Goal: Task Accomplishment & Management: Use online tool/utility

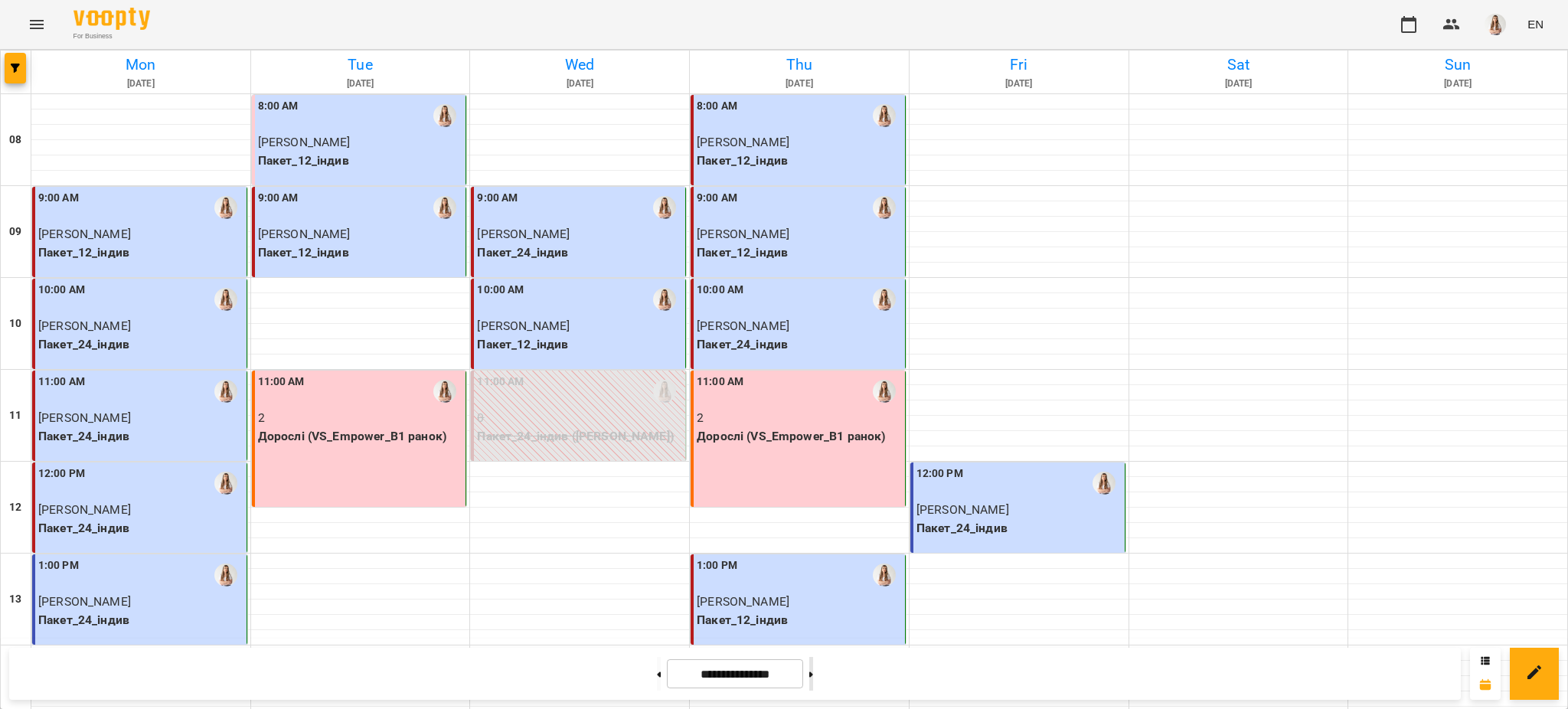
drag, startPoint x: 834, startPoint y: 668, endPoint x: 843, endPoint y: 663, distance: 10.3
click at [813, 668] on button at bounding box center [811, 673] width 4 height 34
type input "**********"
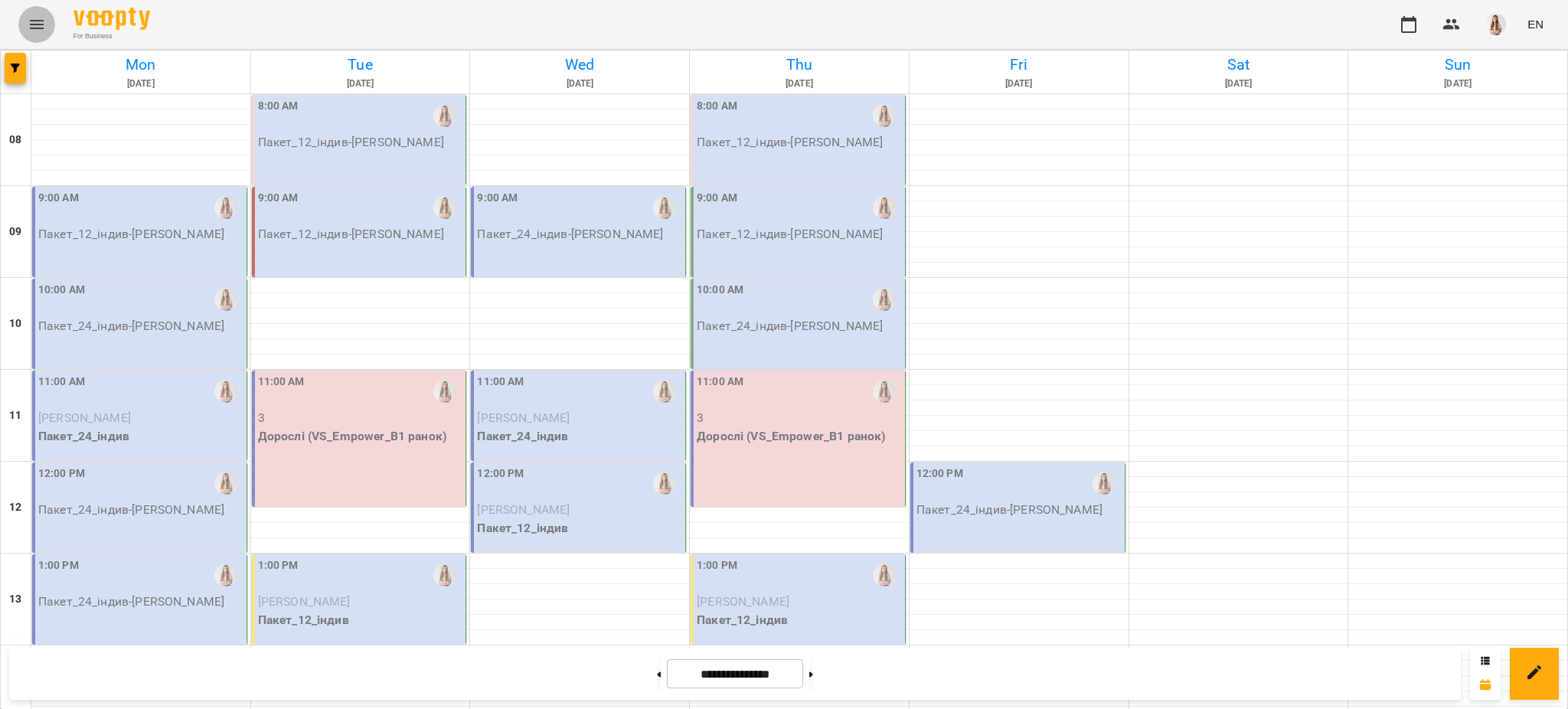
click at [47, 12] on button "Menu" at bounding box center [37, 24] width 37 height 37
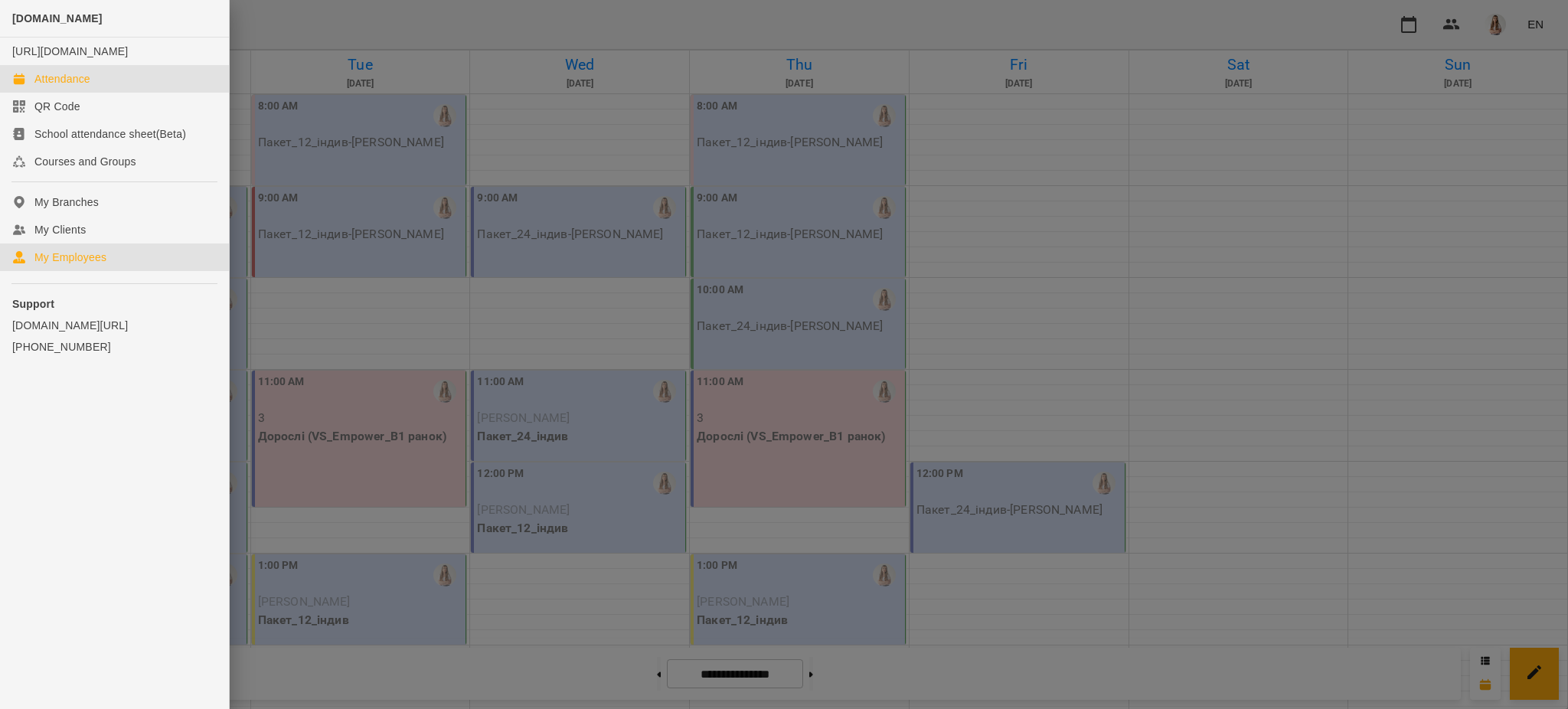
click at [88, 265] on div "My Employees" at bounding box center [70, 258] width 72 height 15
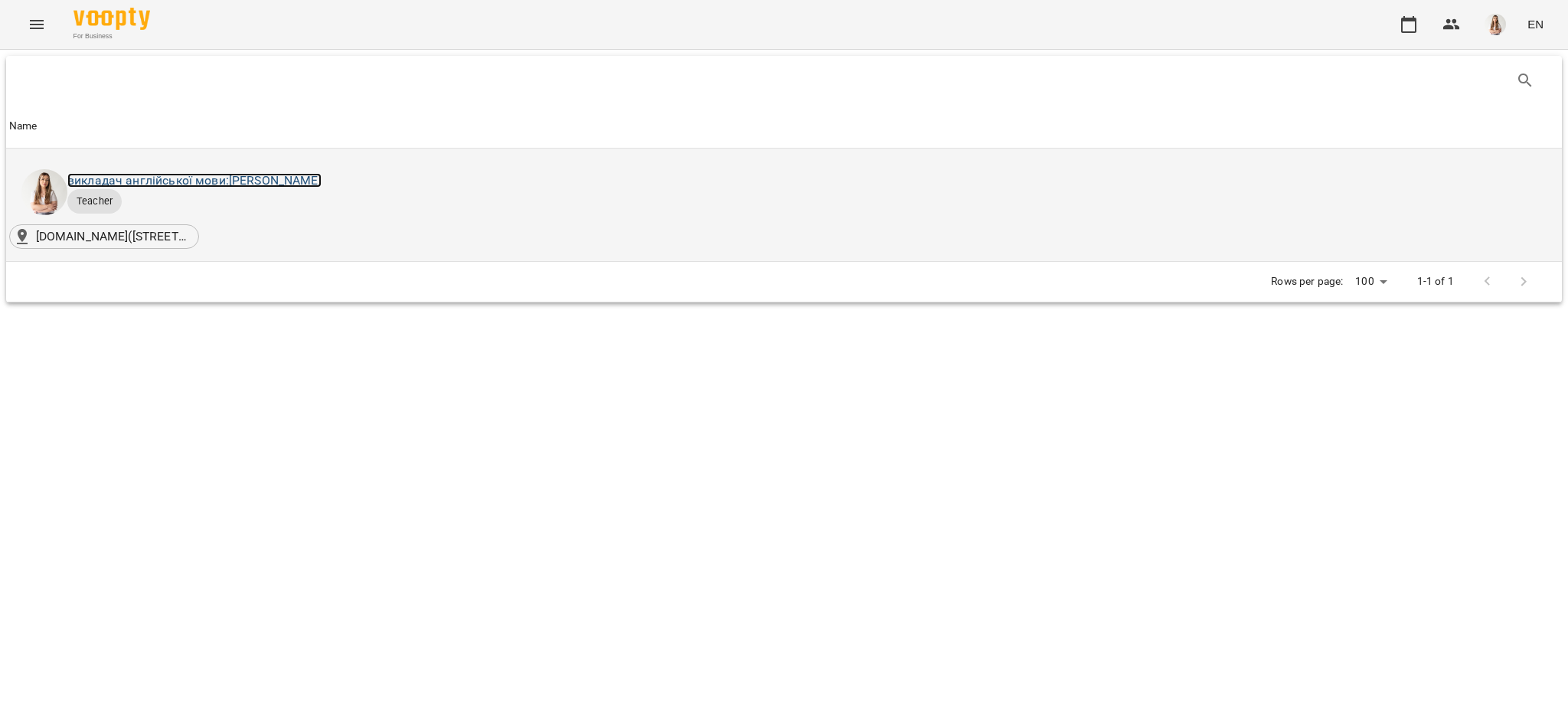
click at [235, 183] on link "викладач англійської мови: [PERSON_NAME]" at bounding box center [194, 180] width 254 height 14
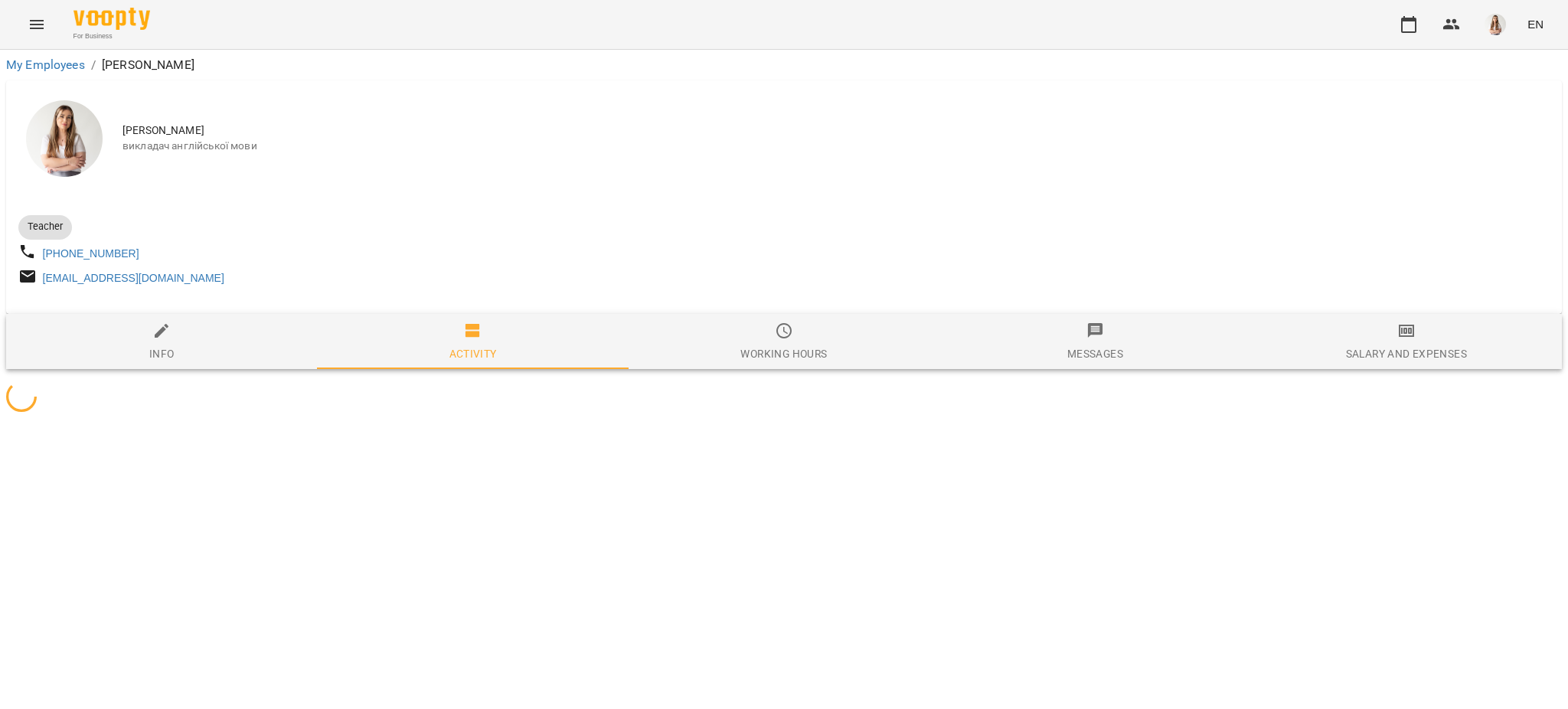
click at [1406, 336] on span "Salary and Expenses" at bounding box center [1406, 342] width 293 height 42
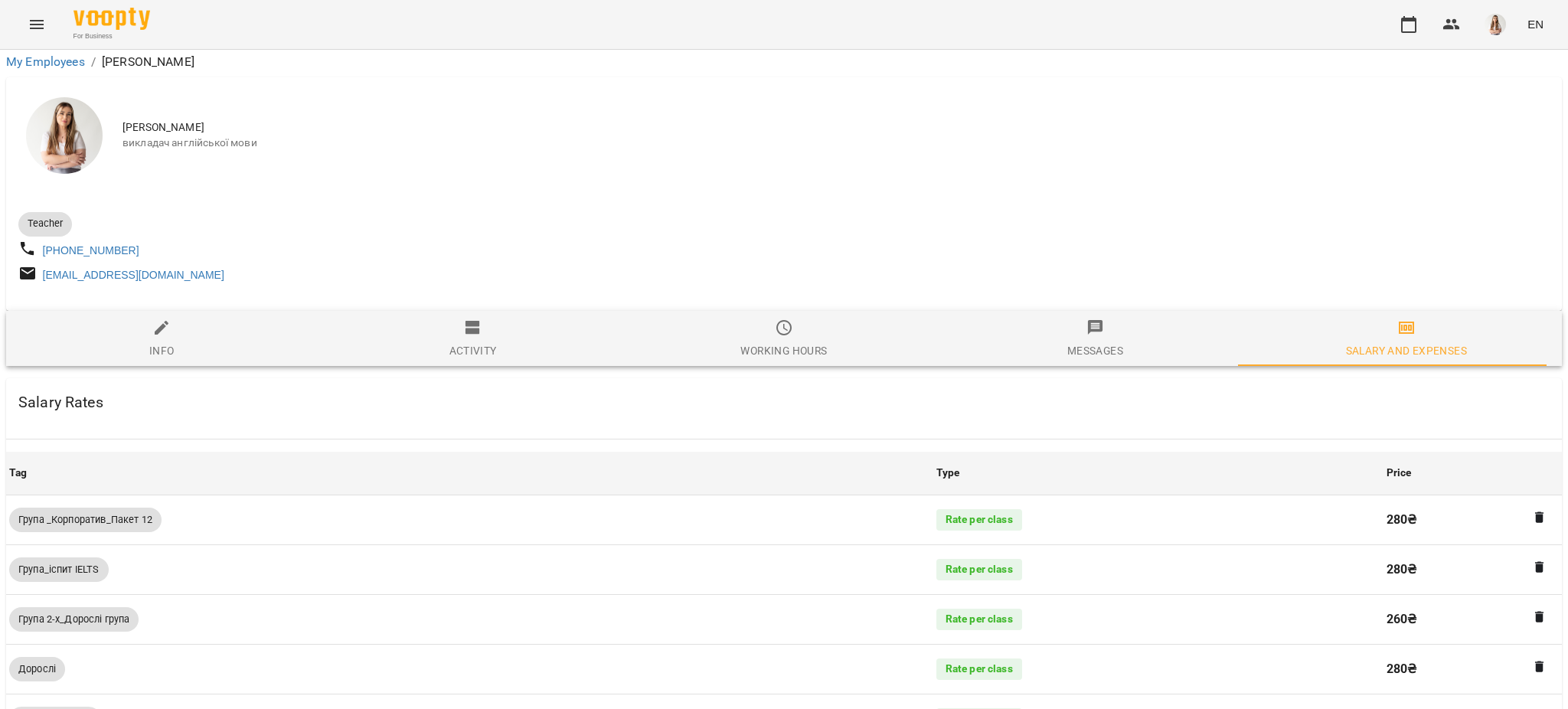
scroll to position [1100, 0]
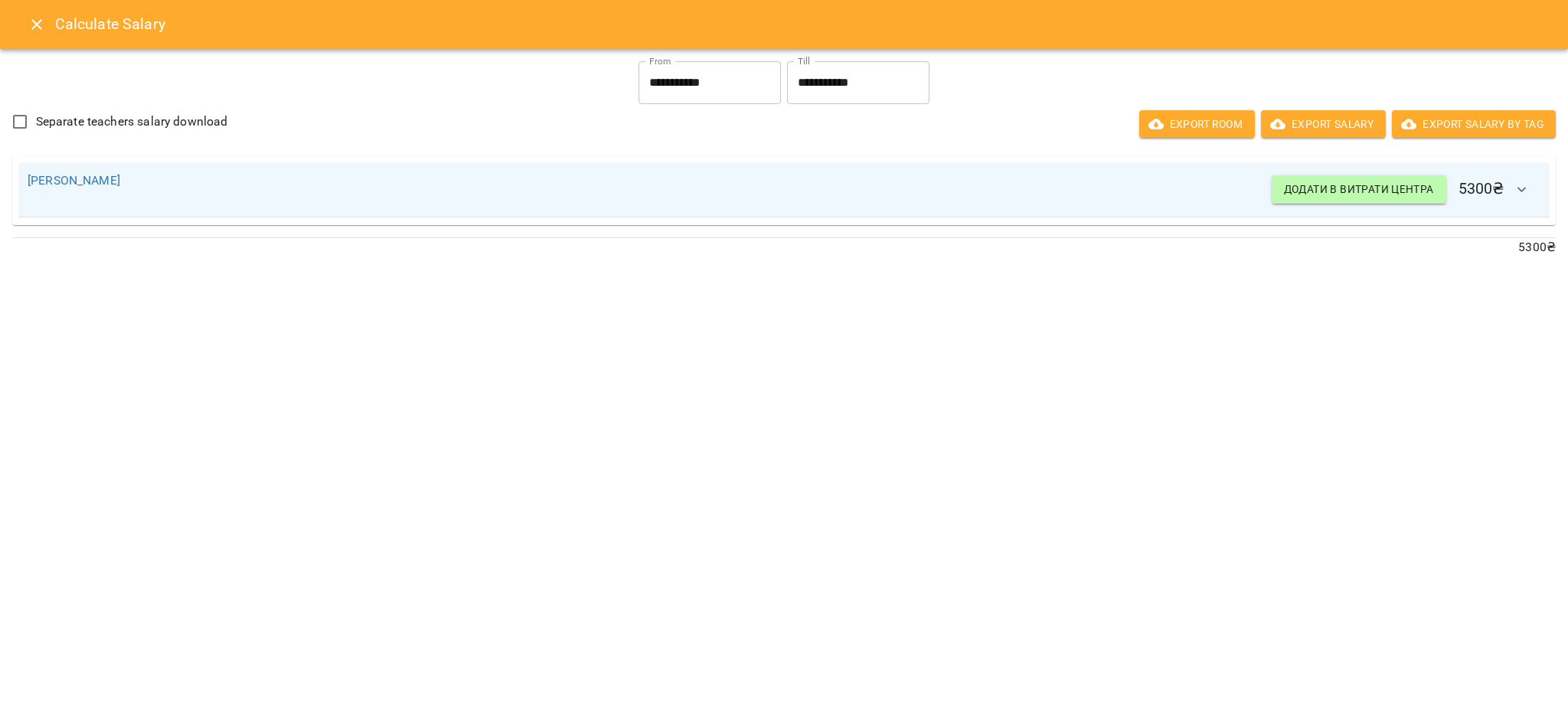
click at [32, 18] on icon "Close" at bounding box center [37, 24] width 18 height 18
click at [32, 18] on icon "Menu" at bounding box center [37, 24] width 18 height 18
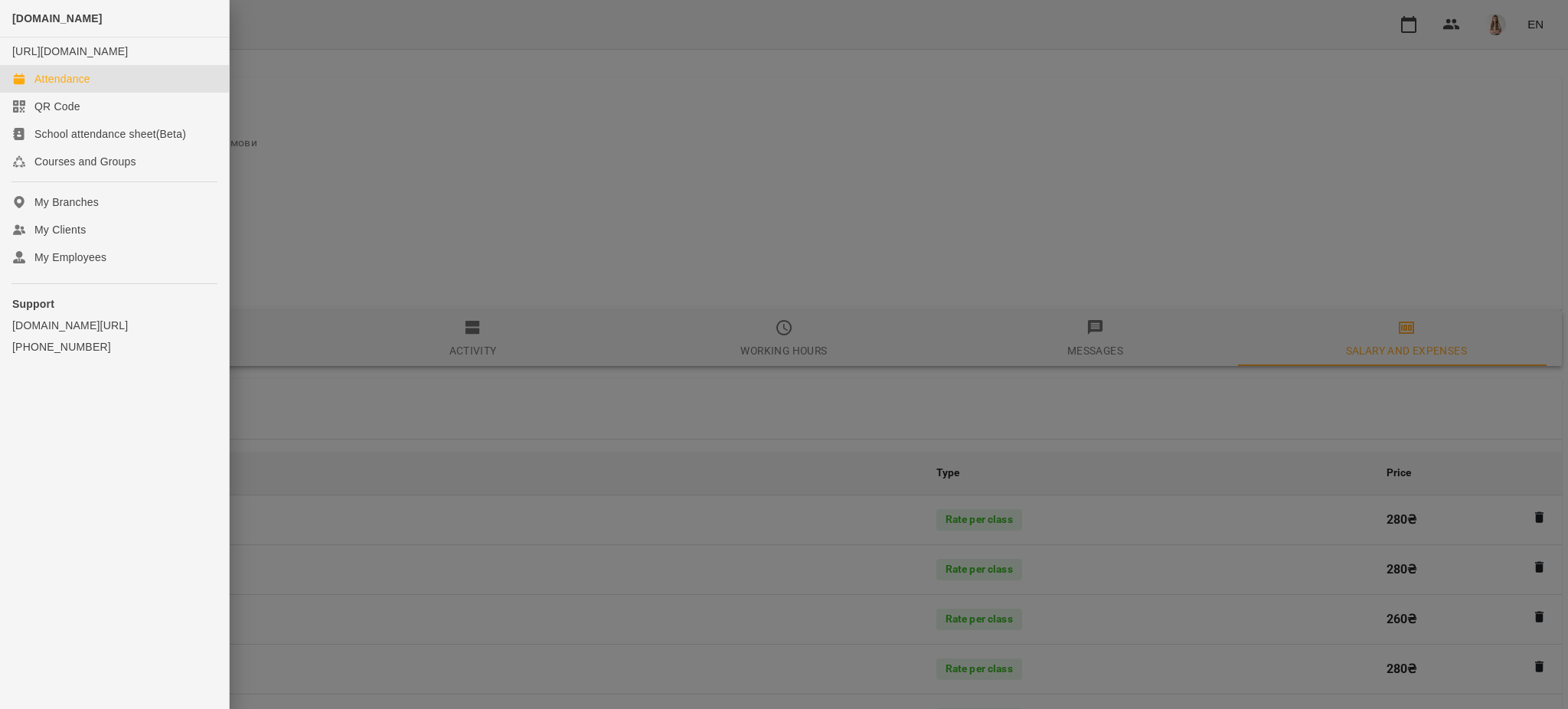
click at [27, 93] on link "Attendance" at bounding box center [114, 78] width 229 height 28
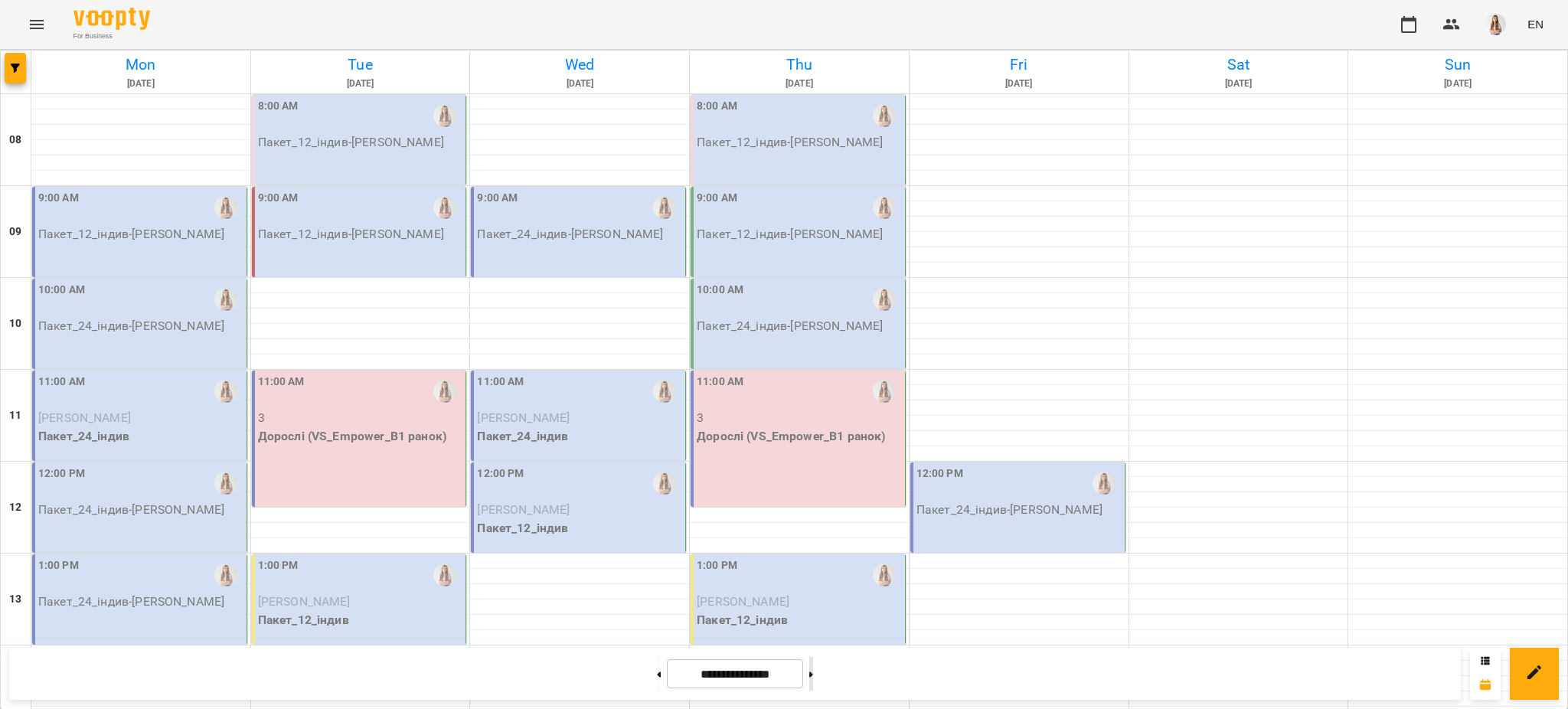
click at [813, 668] on button at bounding box center [811, 673] width 4 height 34
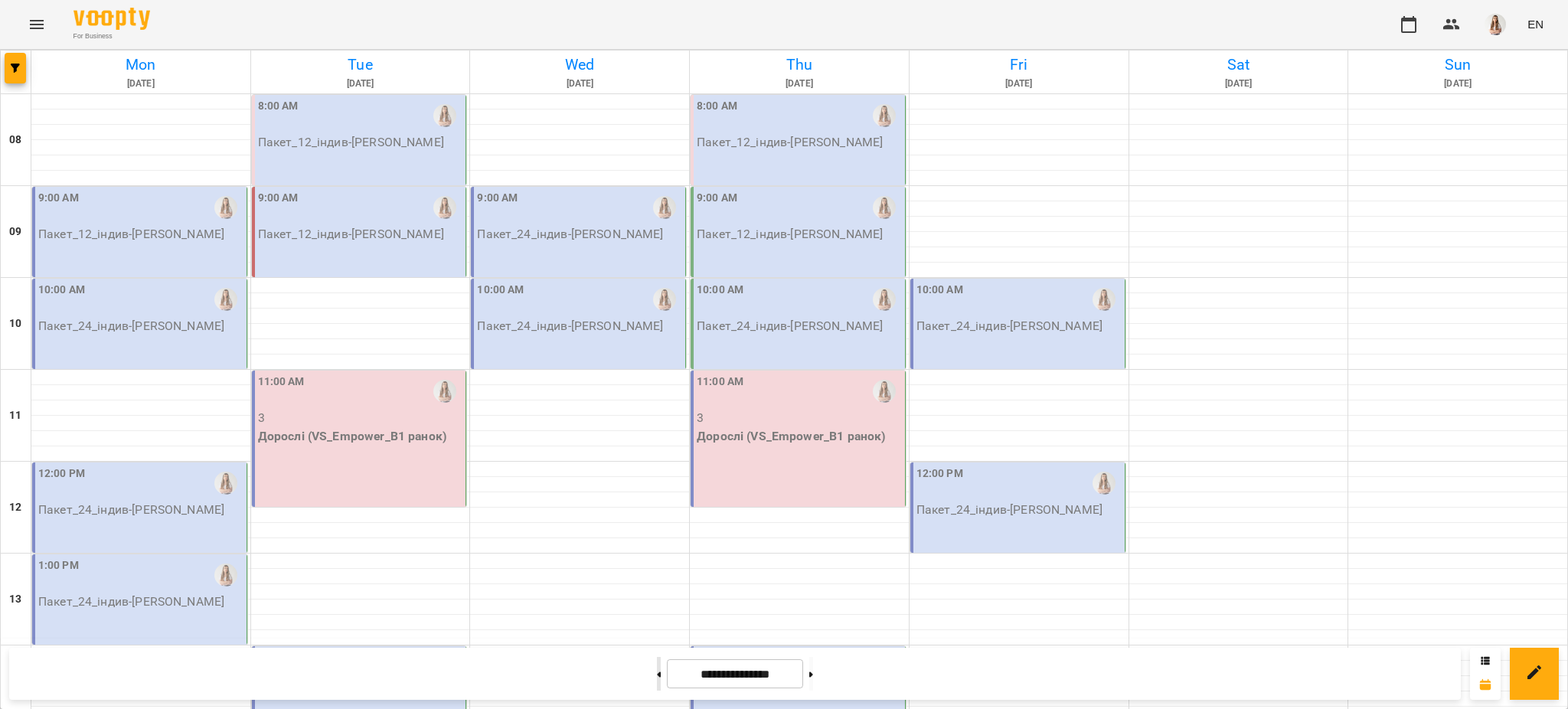
click at [657, 678] on button at bounding box center [658, 673] width 4 height 34
type input "**********"
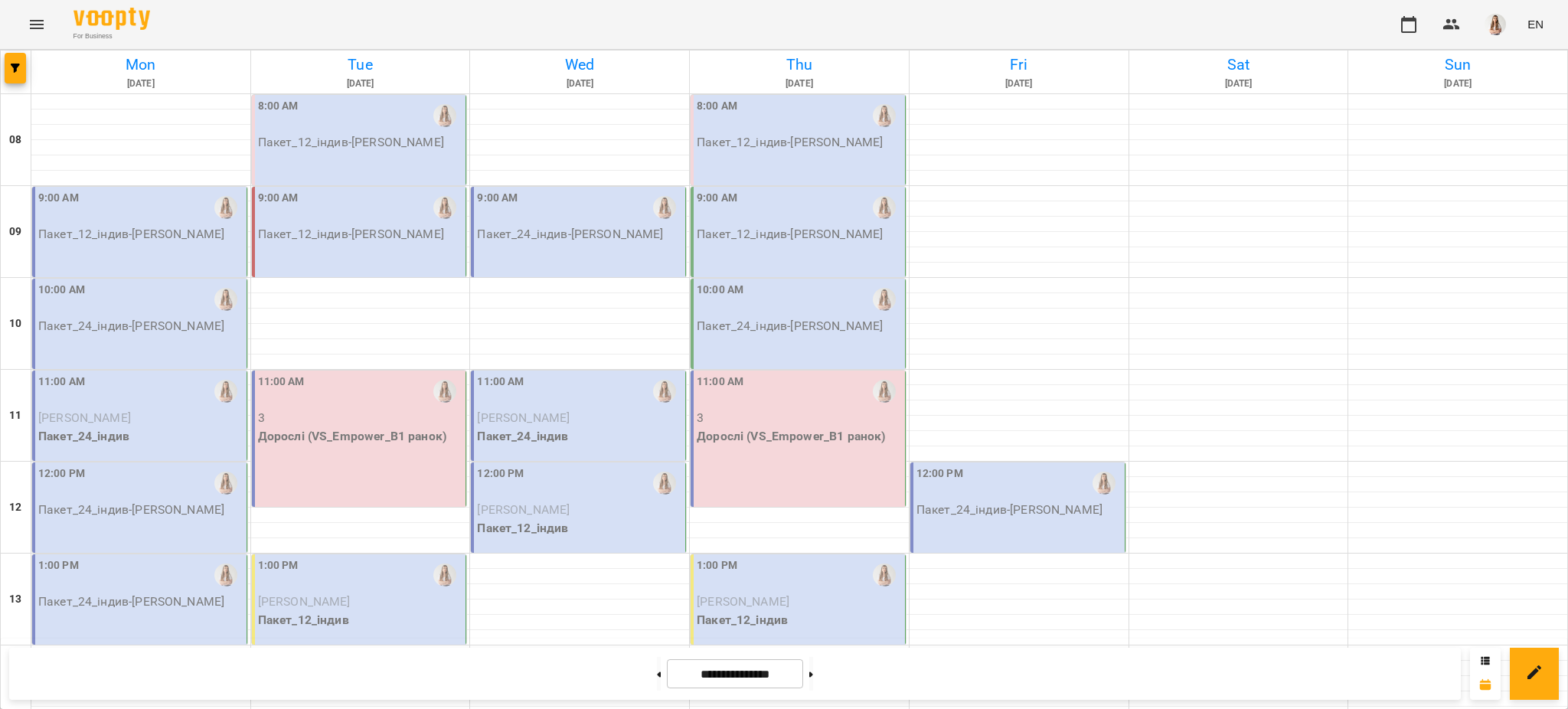
scroll to position [648, 0]
